Goal: Task Accomplishment & Management: Complete application form

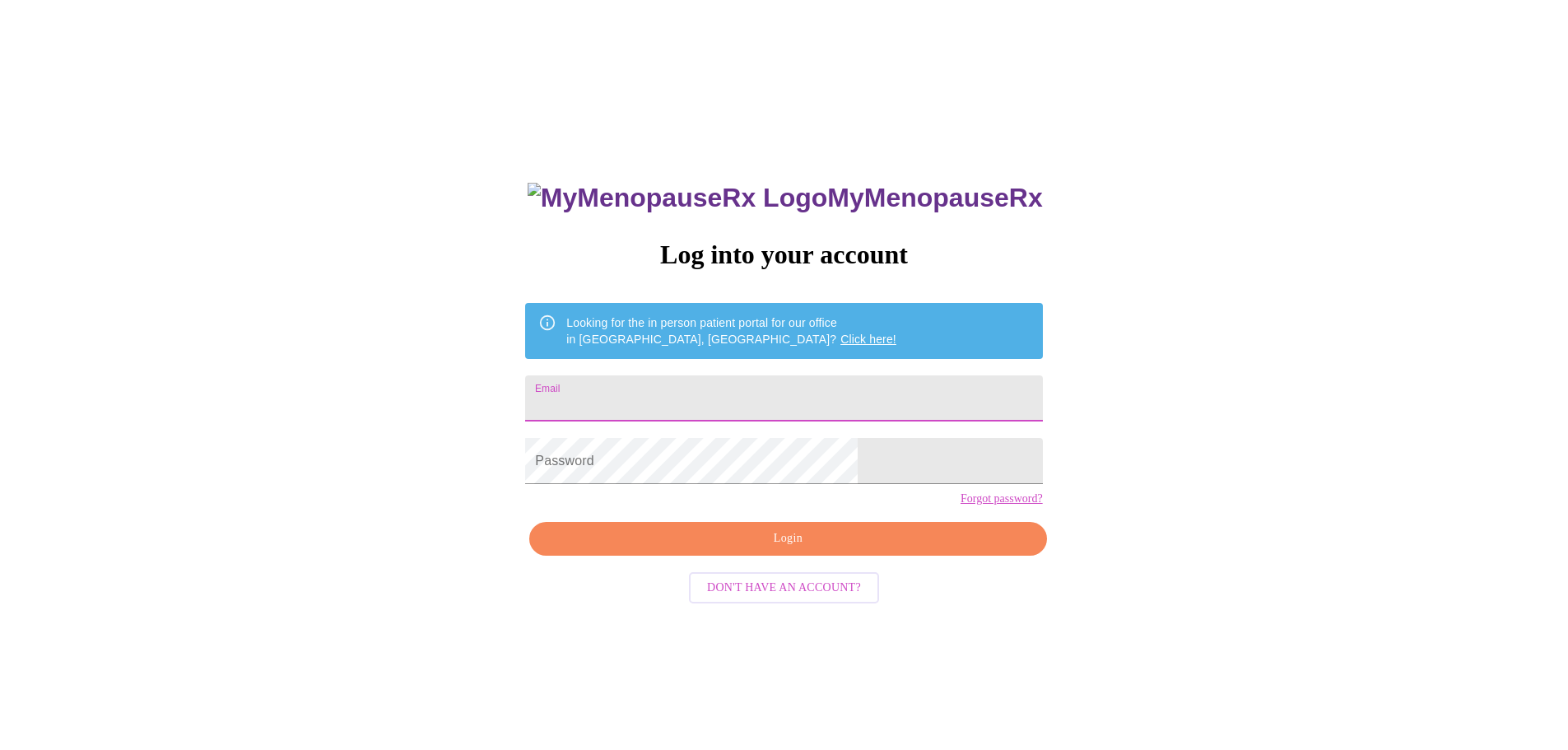
click at [698, 391] on input "Email" at bounding box center [783, 398] width 517 height 46
type input "[EMAIL_ADDRESS][DOMAIN_NAME]"
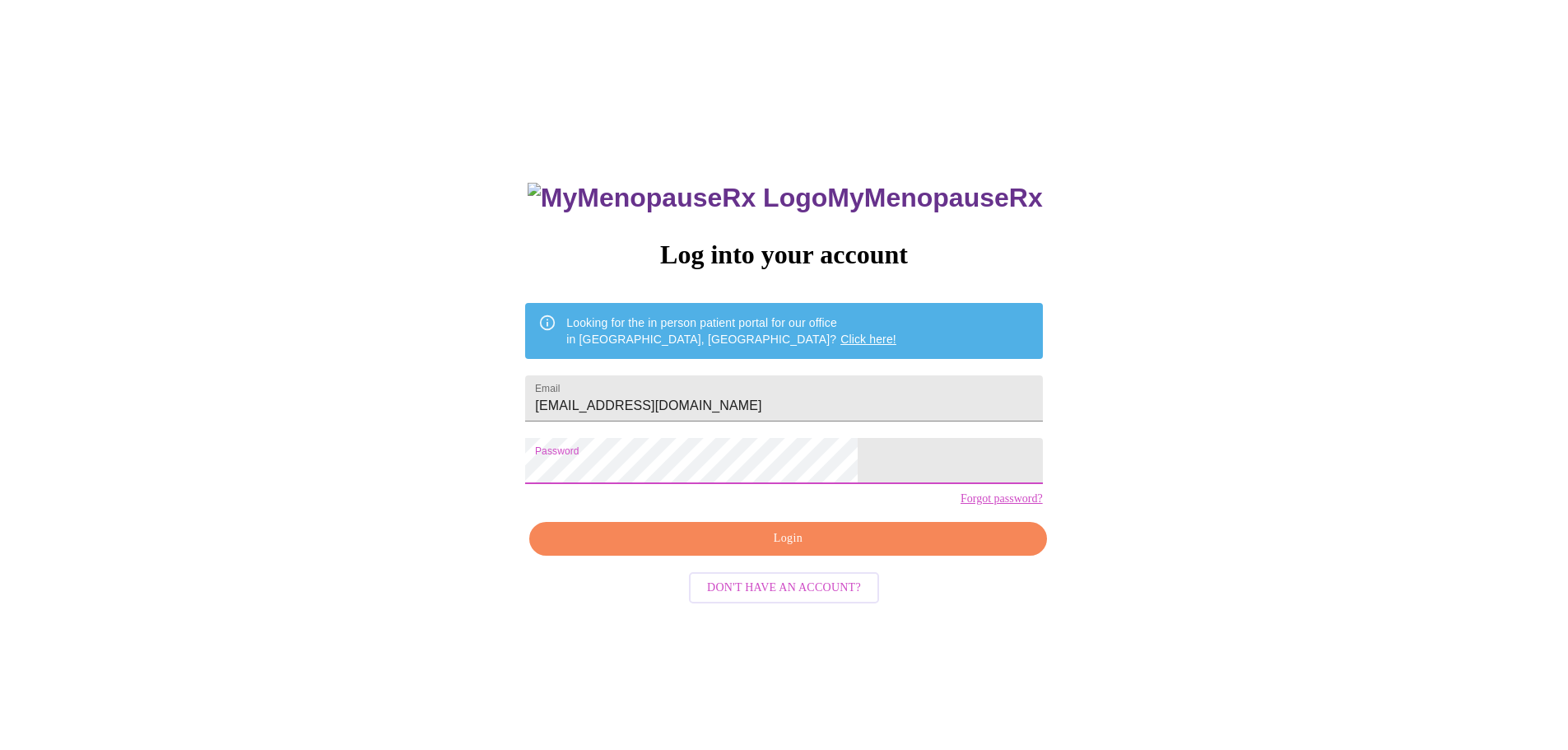
click at [773, 549] on span "Login" at bounding box center [787, 539] width 479 height 20
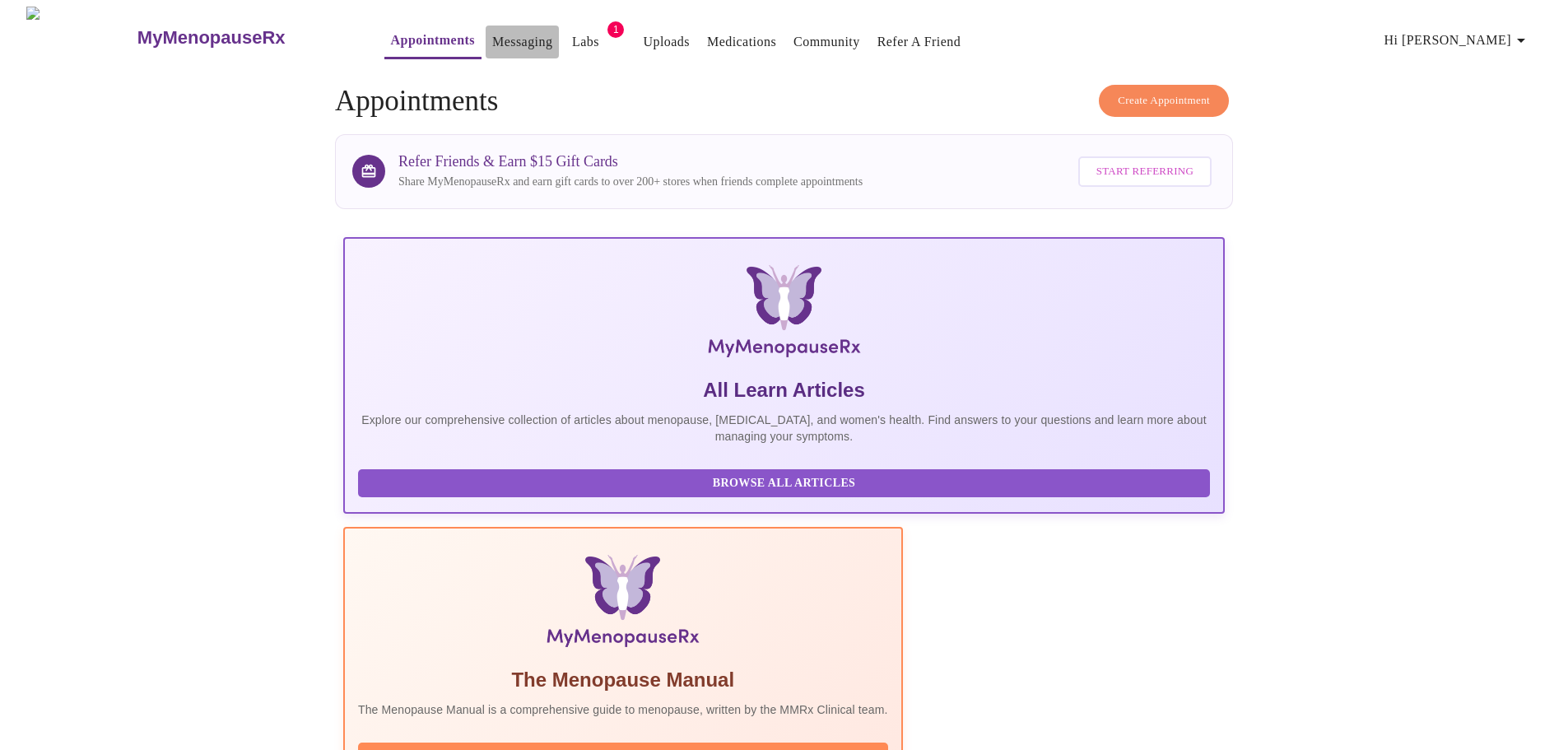
click at [492, 36] on link "Messaging" at bounding box center [522, 42] width 60 height 23
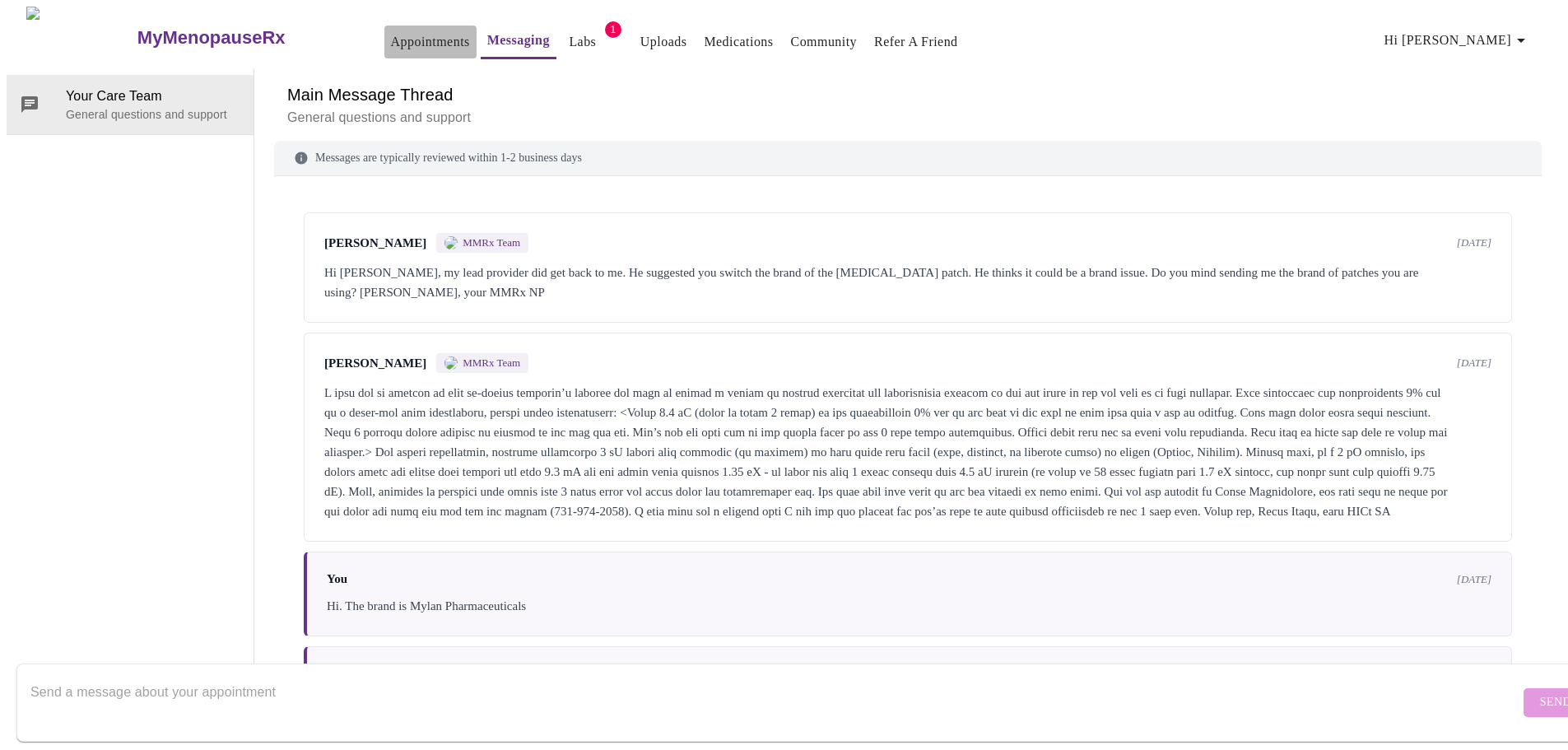
click at [391, 36] on link "Appointments" at bounding box center [430, 42] width 79 height 23
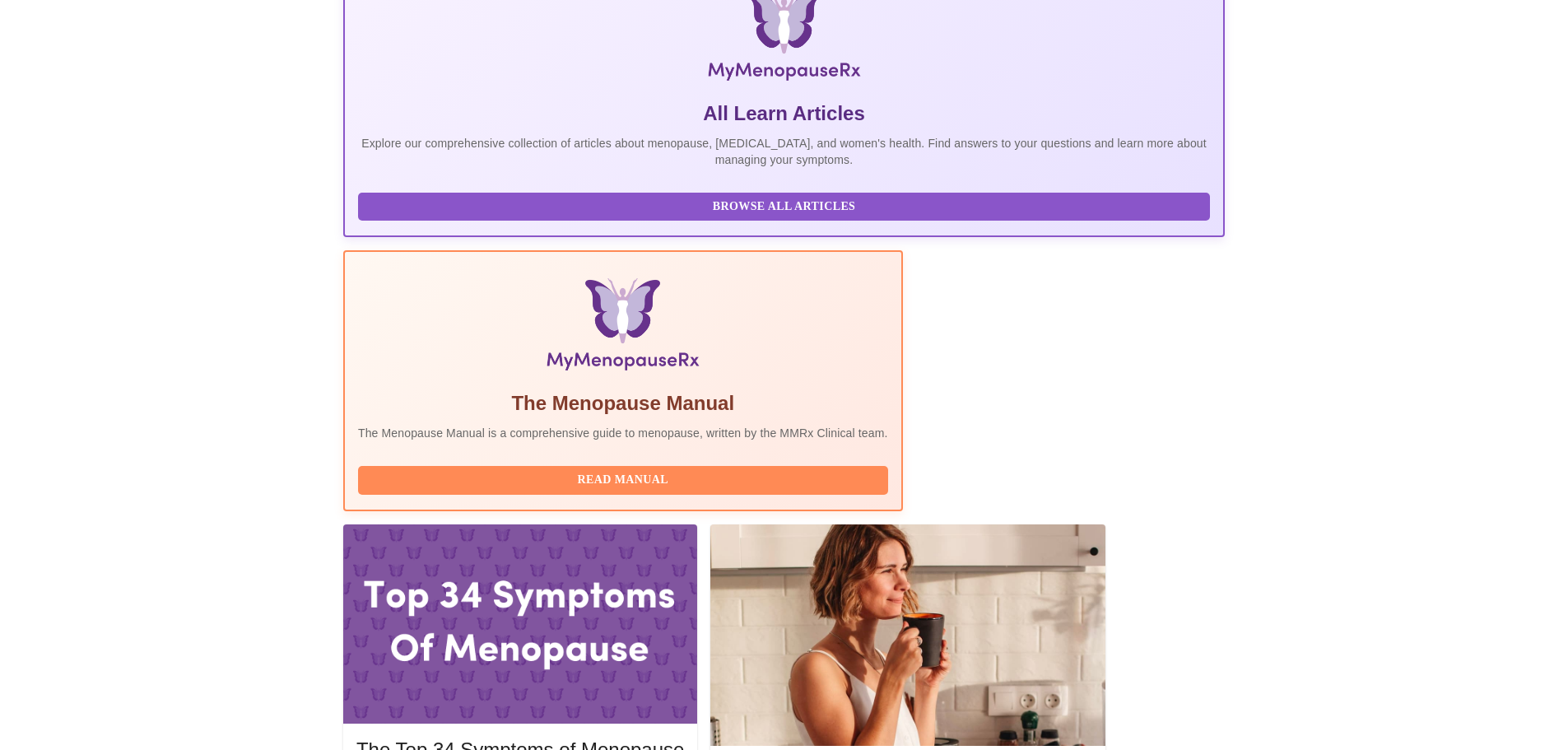
scroll to position [329, 0]
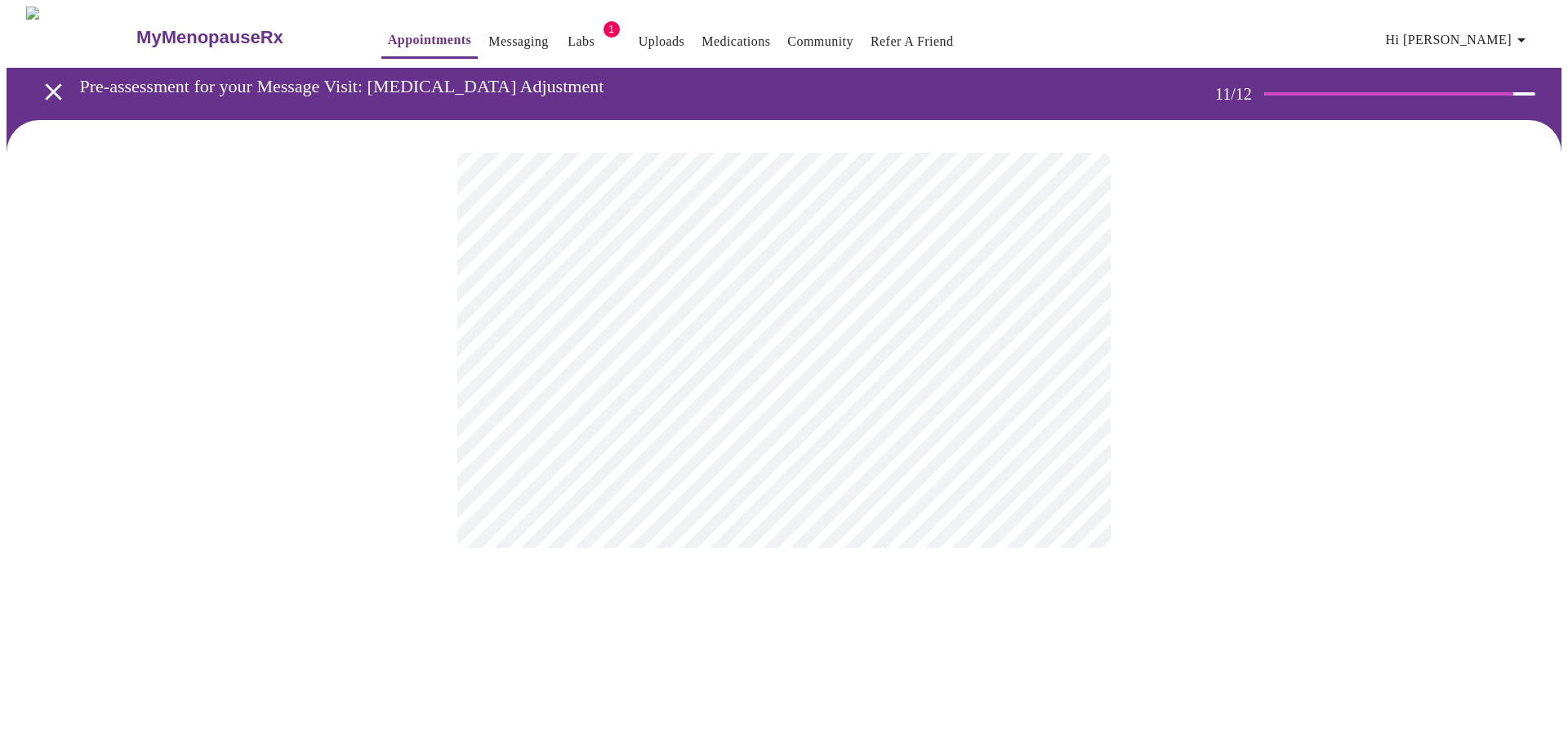
click at [406, 375] on div at bounding box center [784, 350] width 1555 height 460
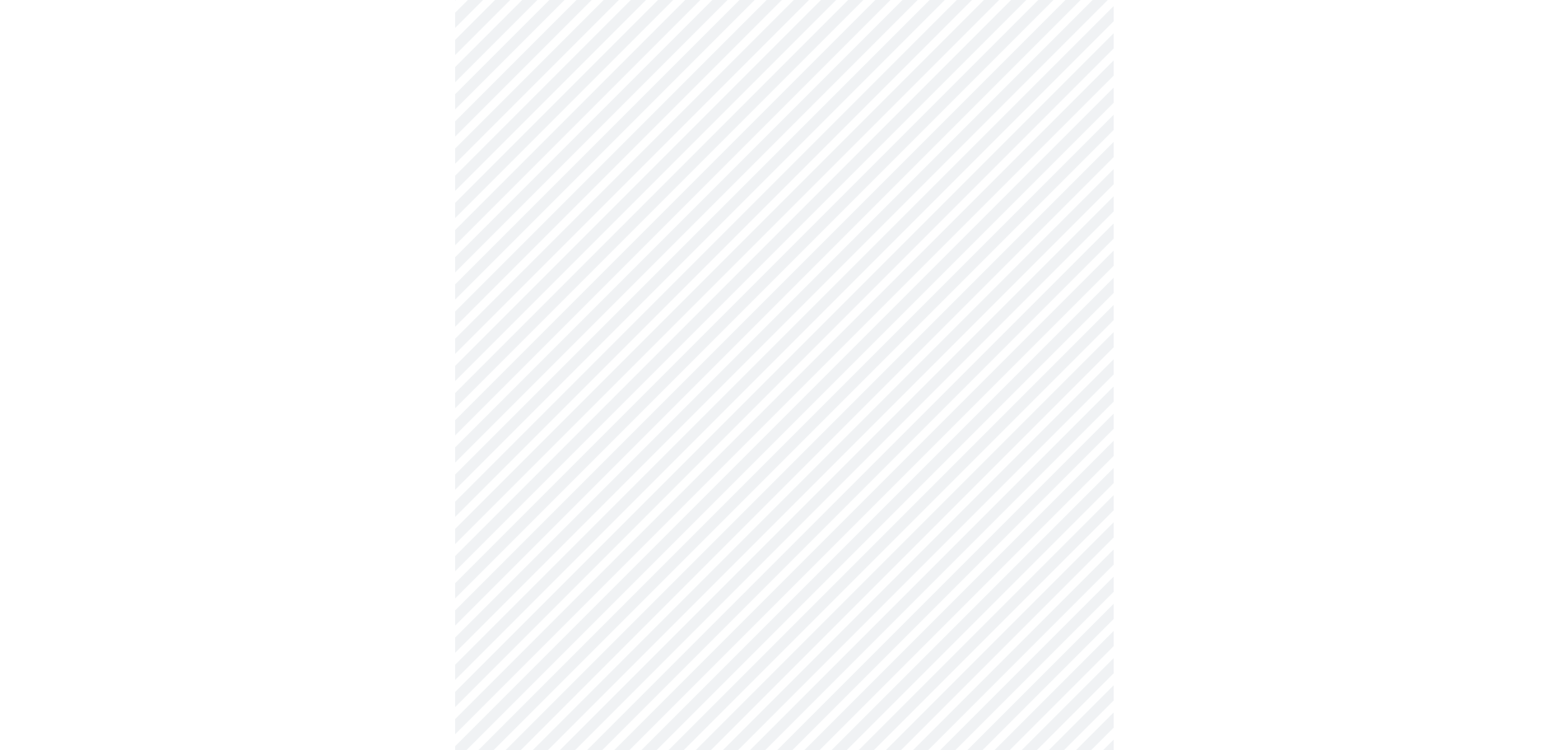
scroll to position [247, 0]
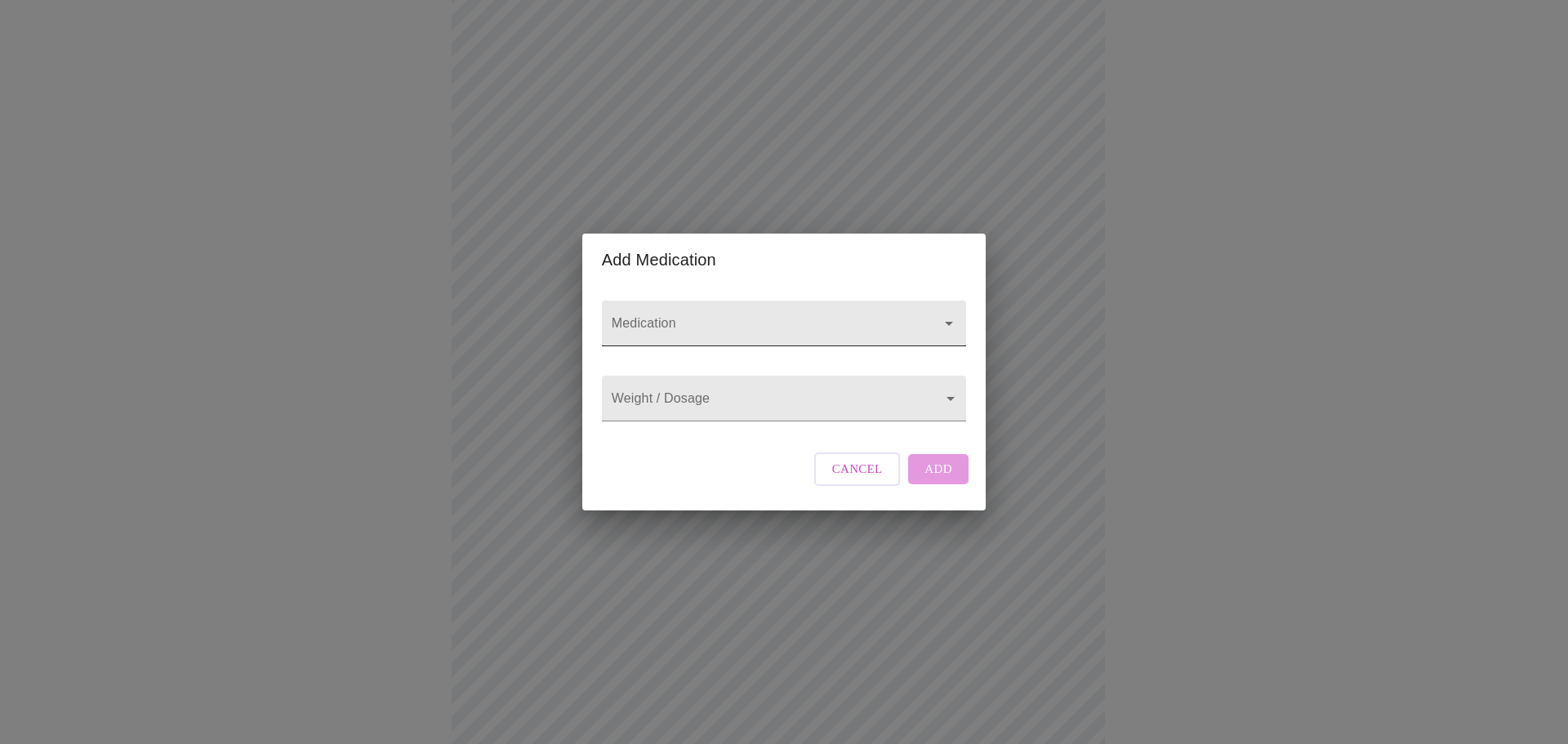
click at [891, 316] on input "Medication" at bounding box center [761, 331] width 305 height 30
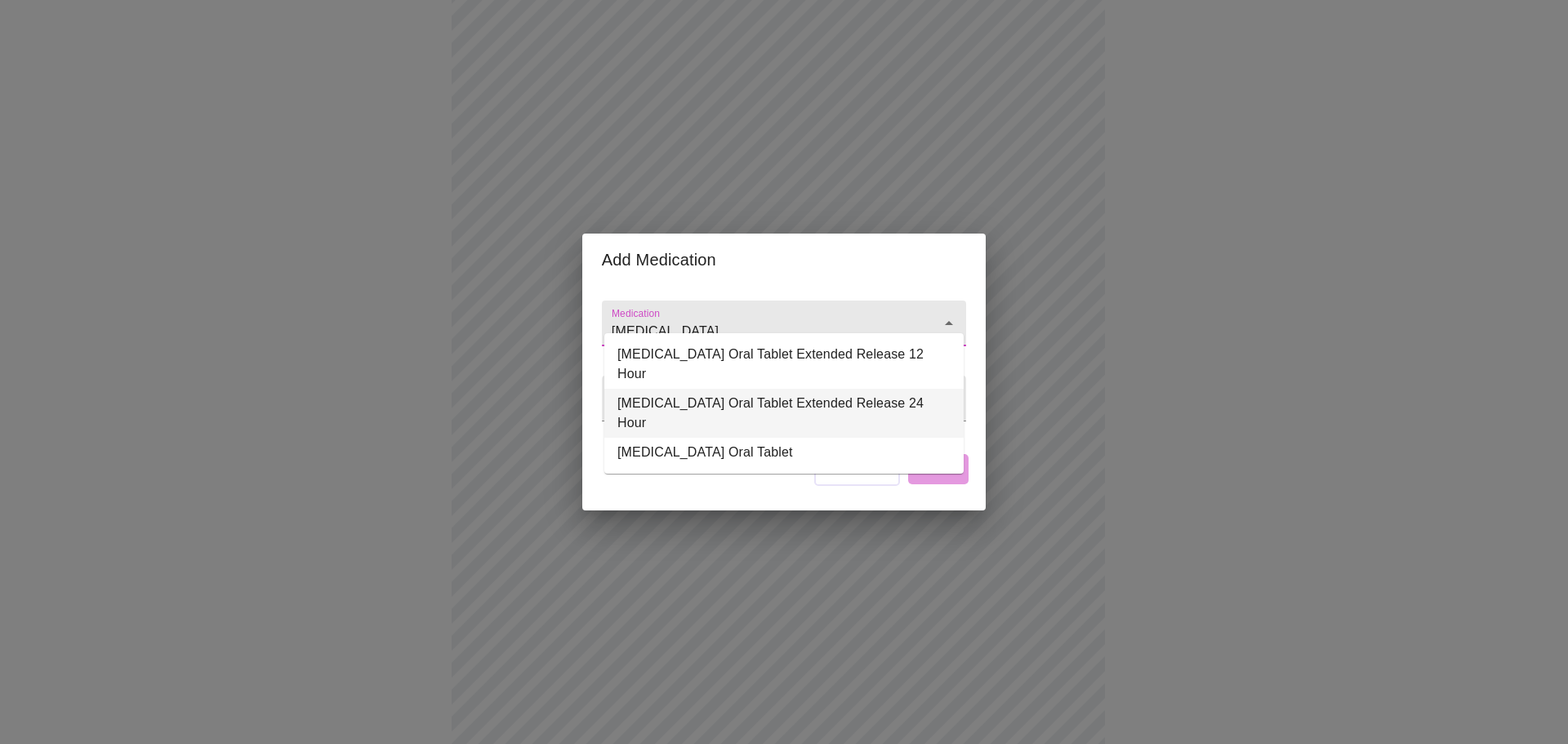
click at [851, 389] on li "[MEDICAL_DATA] Oral Tablet Extended Release 24 Hour" at bounding box center [784, 413] width 359 height 49
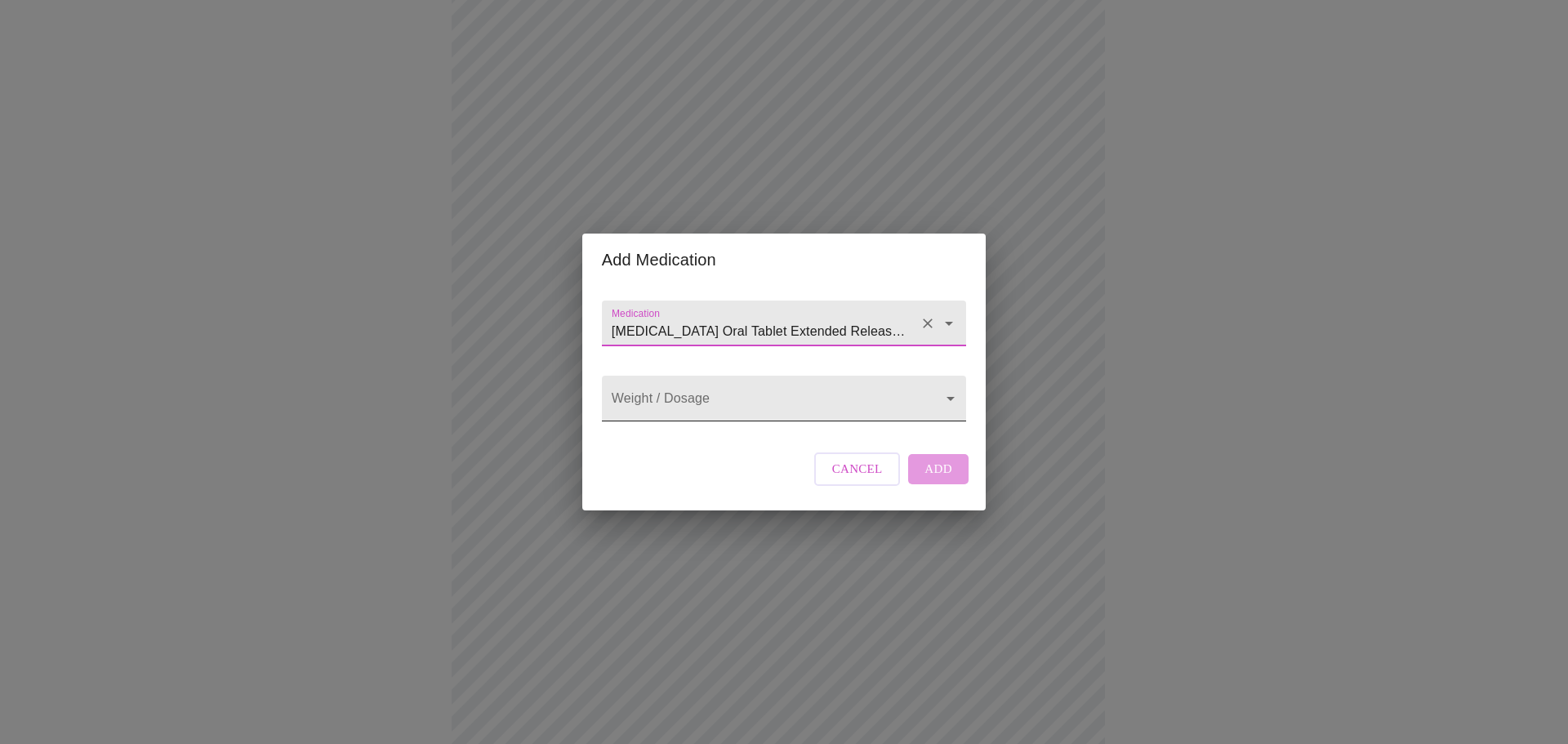
type input "[MEDICAL_DATA] Oral Tablet Extended Release 24 Hour"
click at [947, 391] on body "MyMenopauseRx Appointments Messaging Labs 1 Uploads Medications Community Refer…" at bounding box center [784, 543] width 1555 height 1563
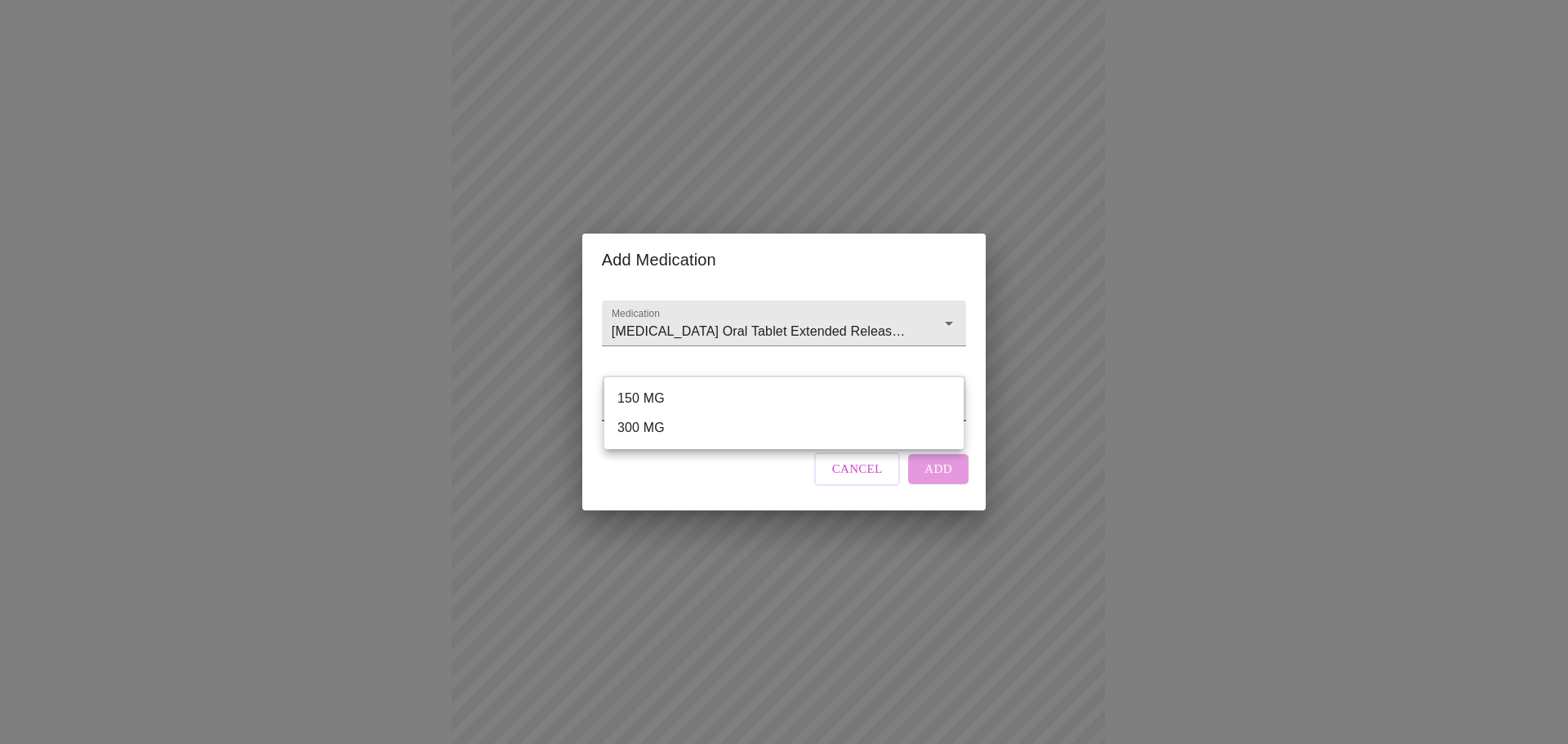
click at [662, 398] on li "150 MG" at bounding box center [784, 398] width 359 height 29
type input "150 MG"
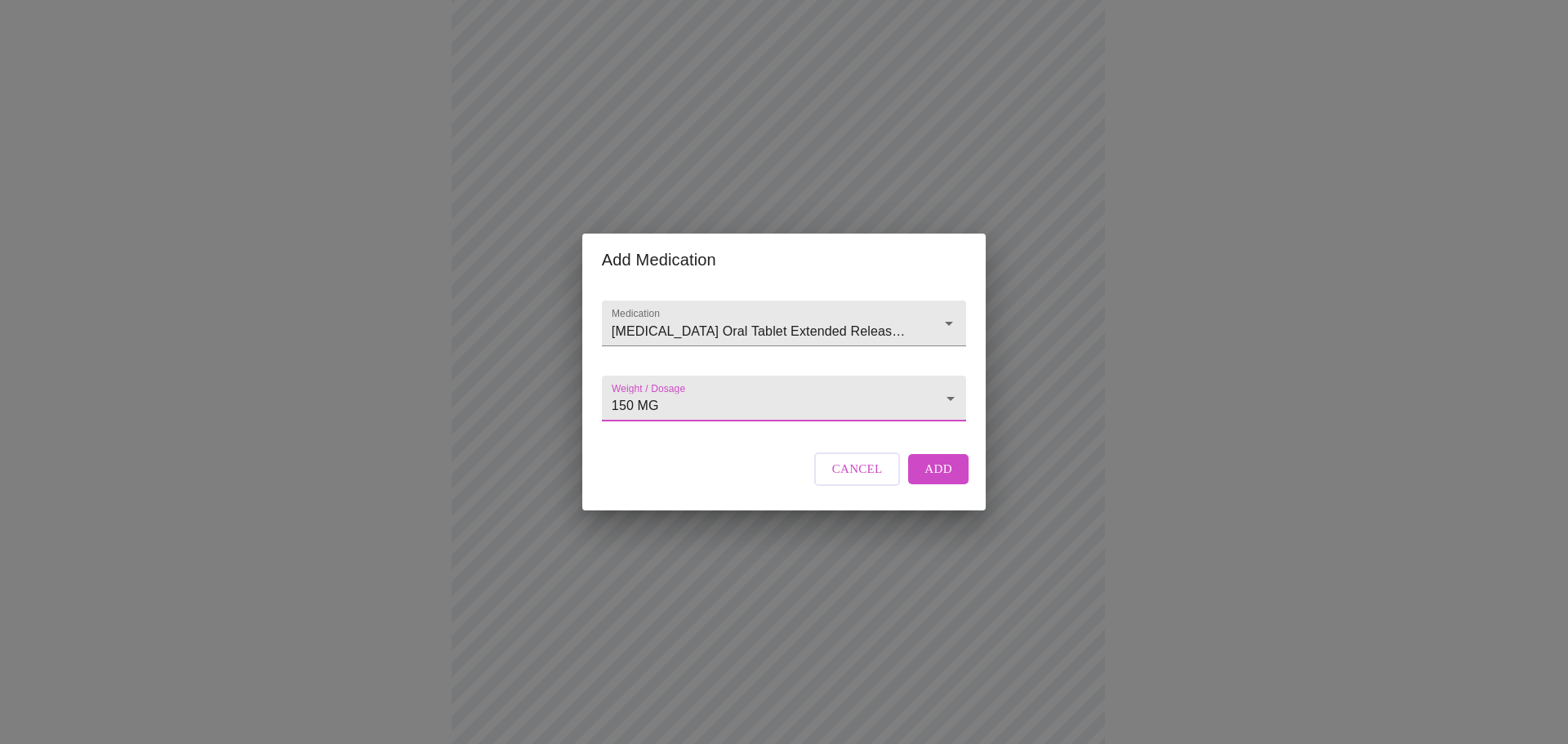
click at [935, 480] on span "Add" at bounding box center [938, 468] width 28 height 21
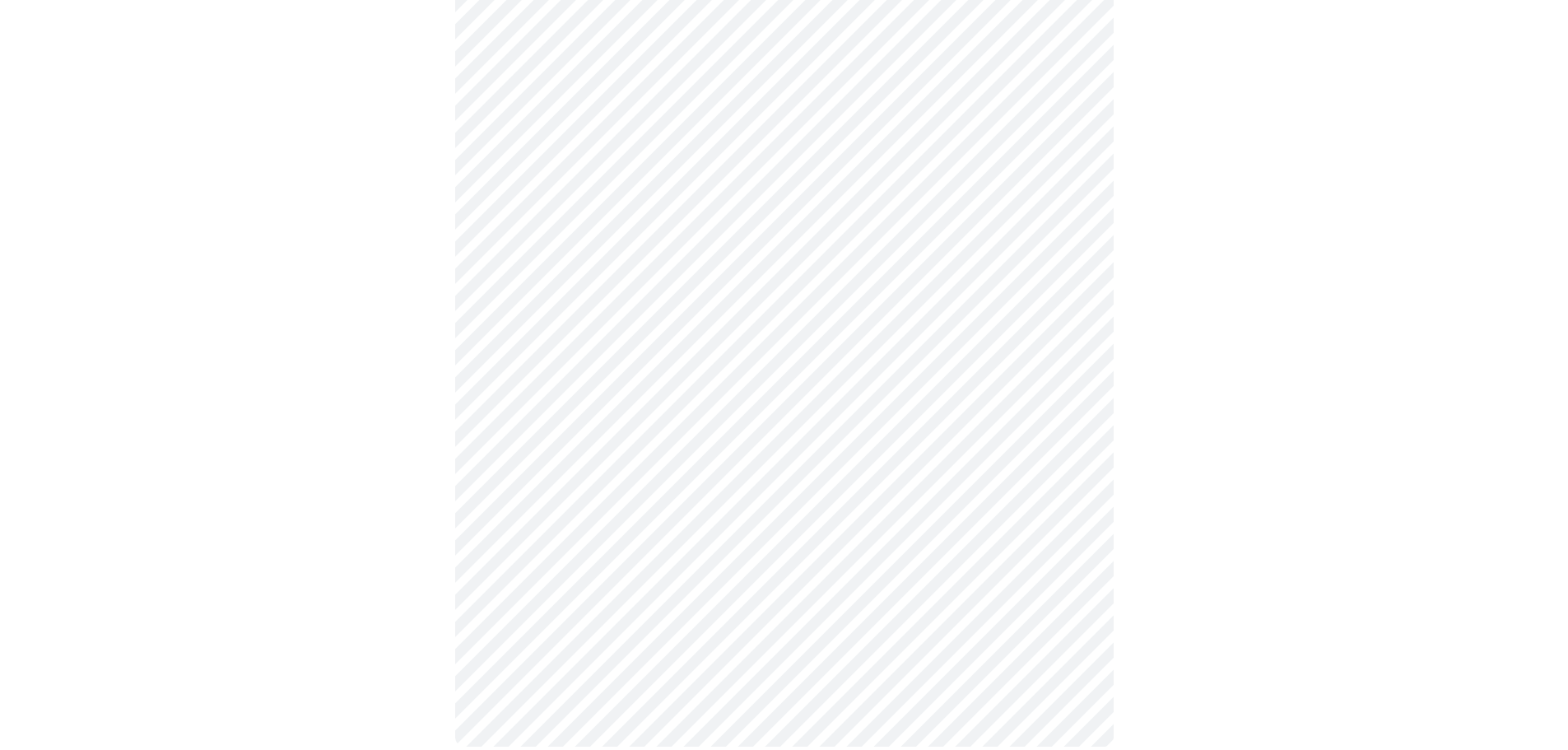
scroll to position [887, 0]
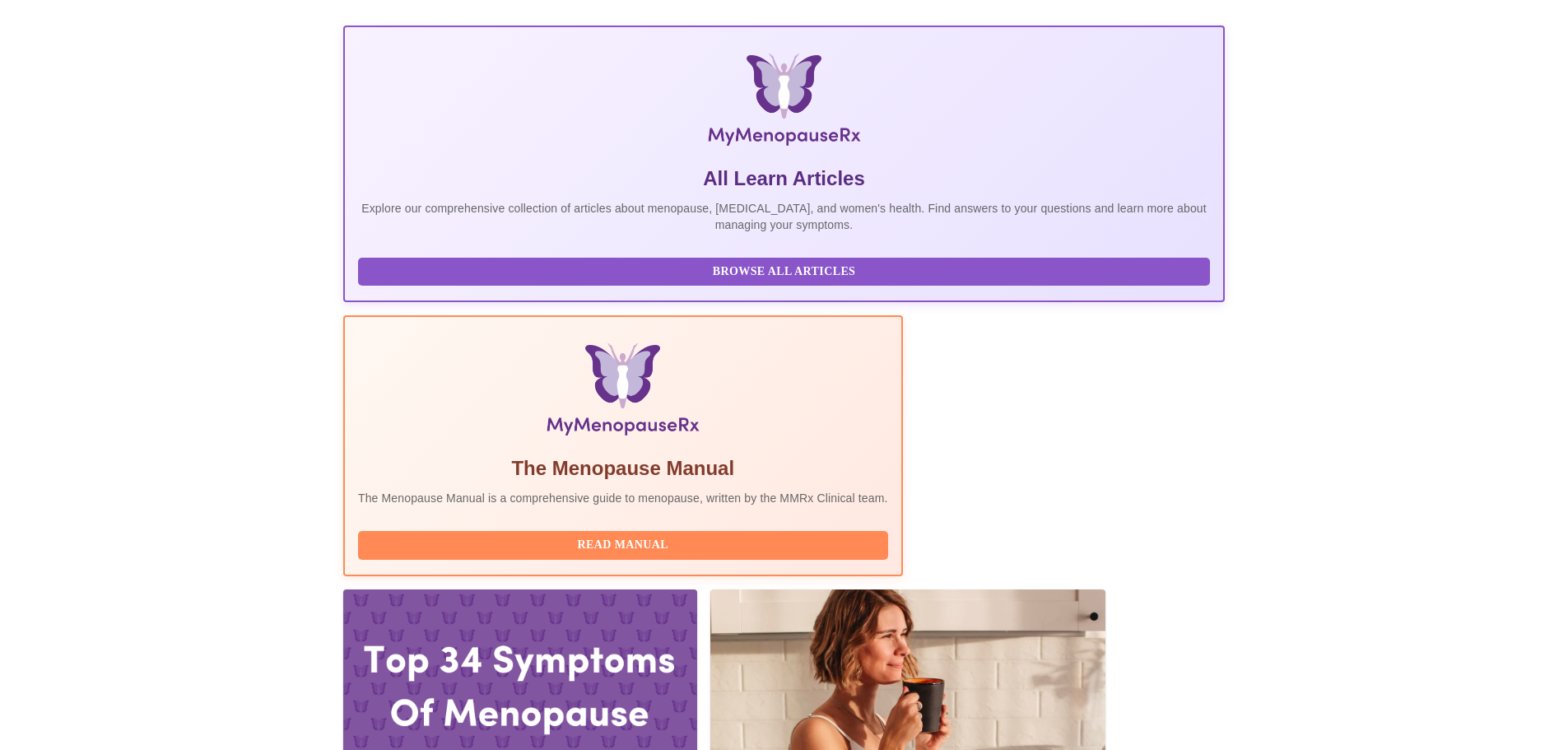
scroll to position [329, 0]
